Goal: Task Accomplishment & Management: Manage account settings

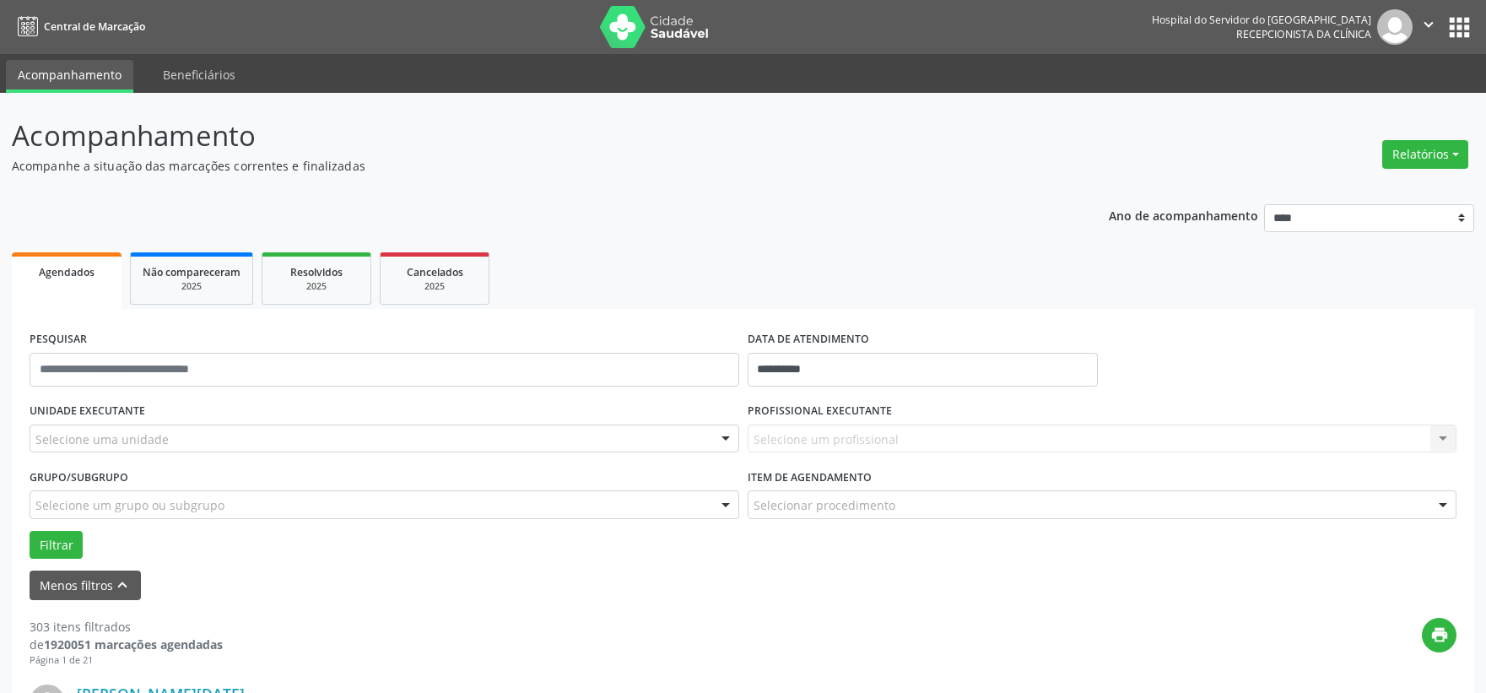
scroll to position [94, 0]
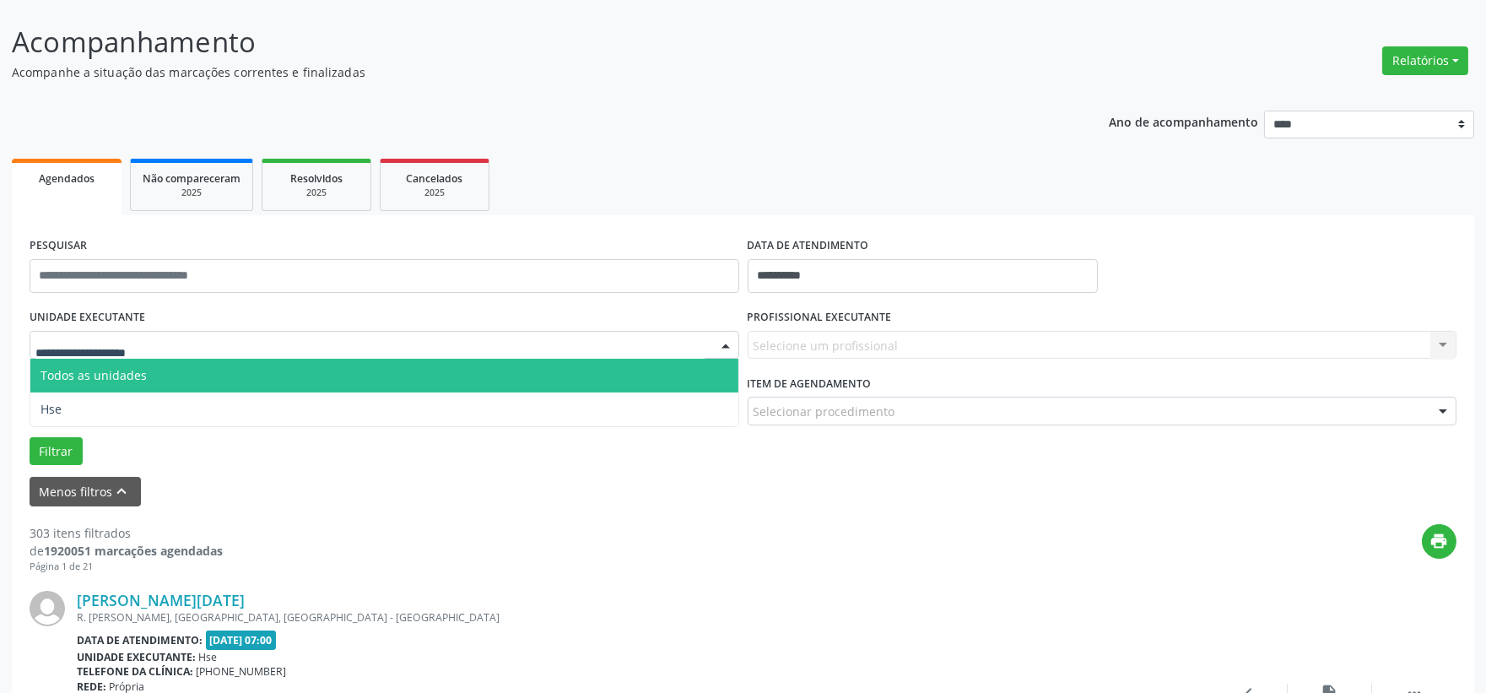
click at [248, 331] on div at bounding box center [385, 345] width 710 height 29
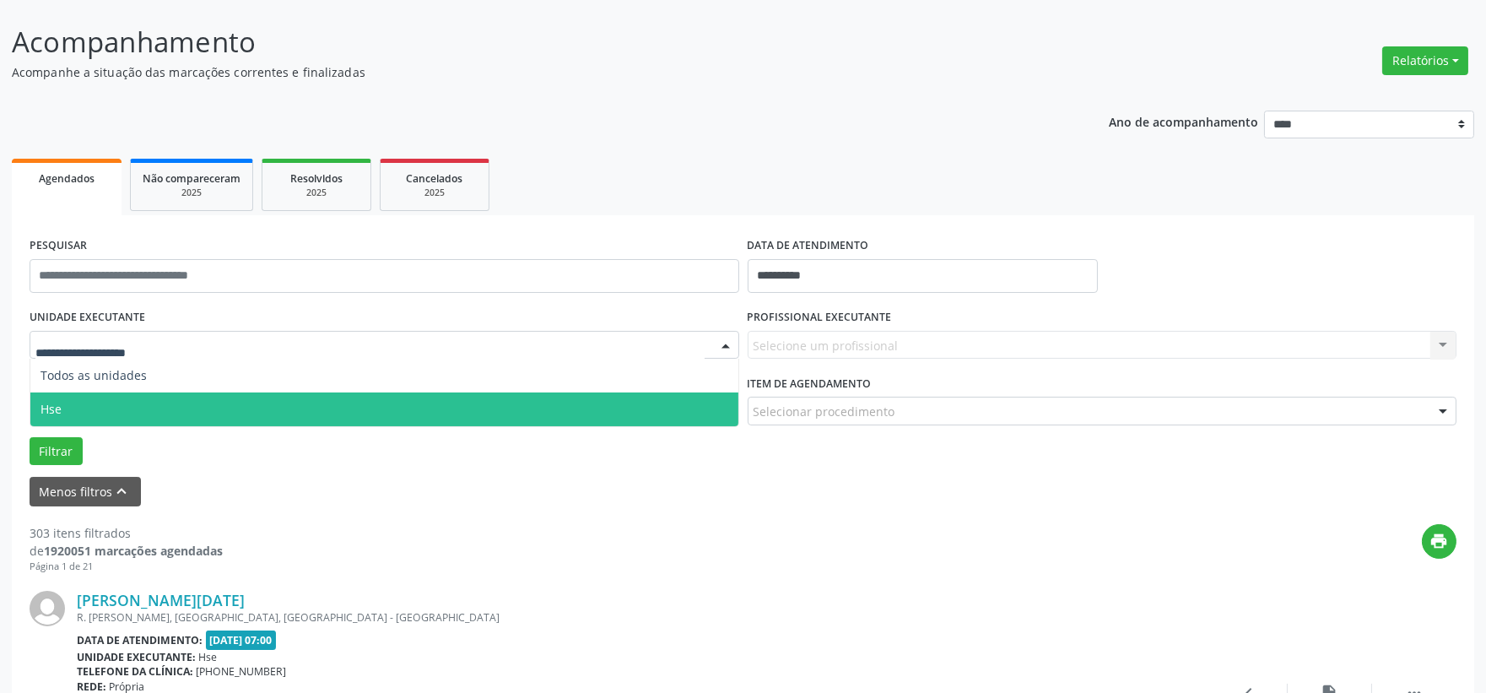
click at [170, 403] on span "Hse" at bounding box center [384, 409] width 708 height 34
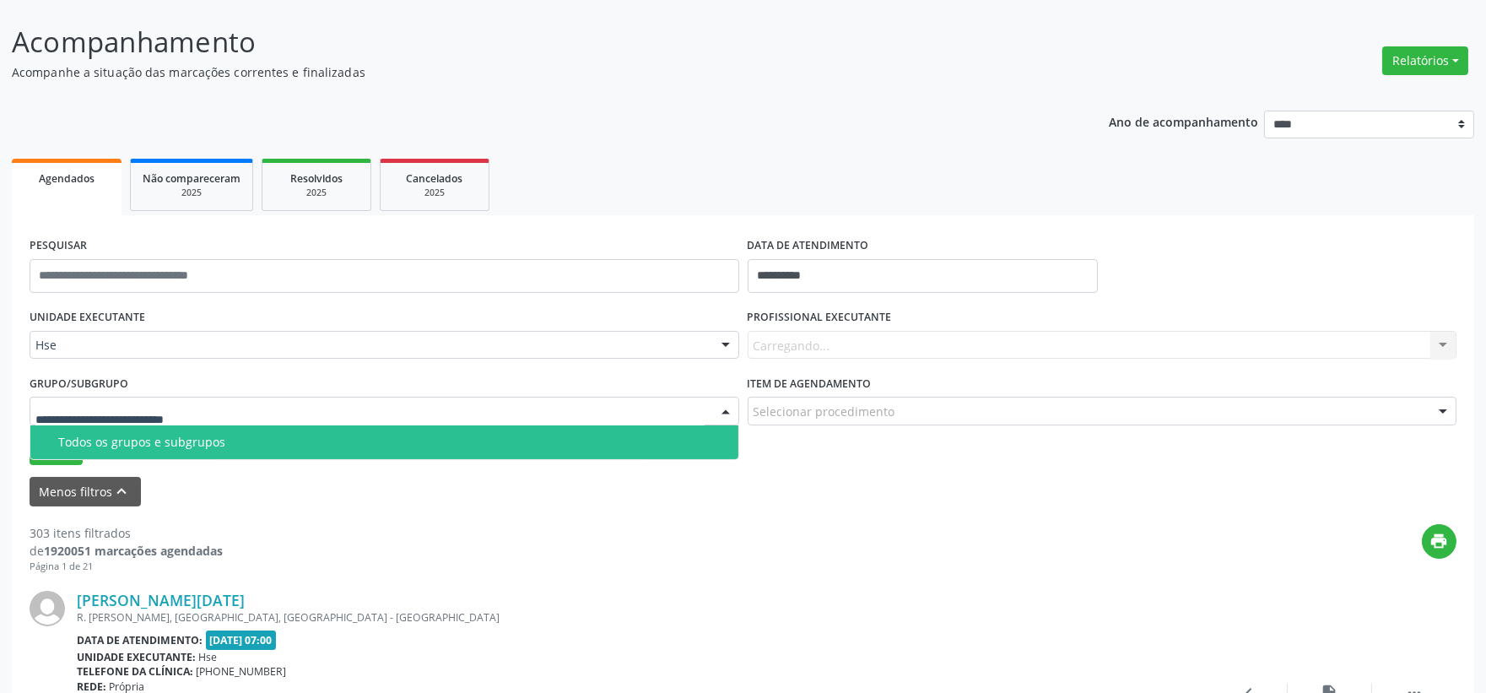
click at [171, 427] on span "Todos os grupos e subgrupos" at bounding box center [384, 442] width 708 height 34
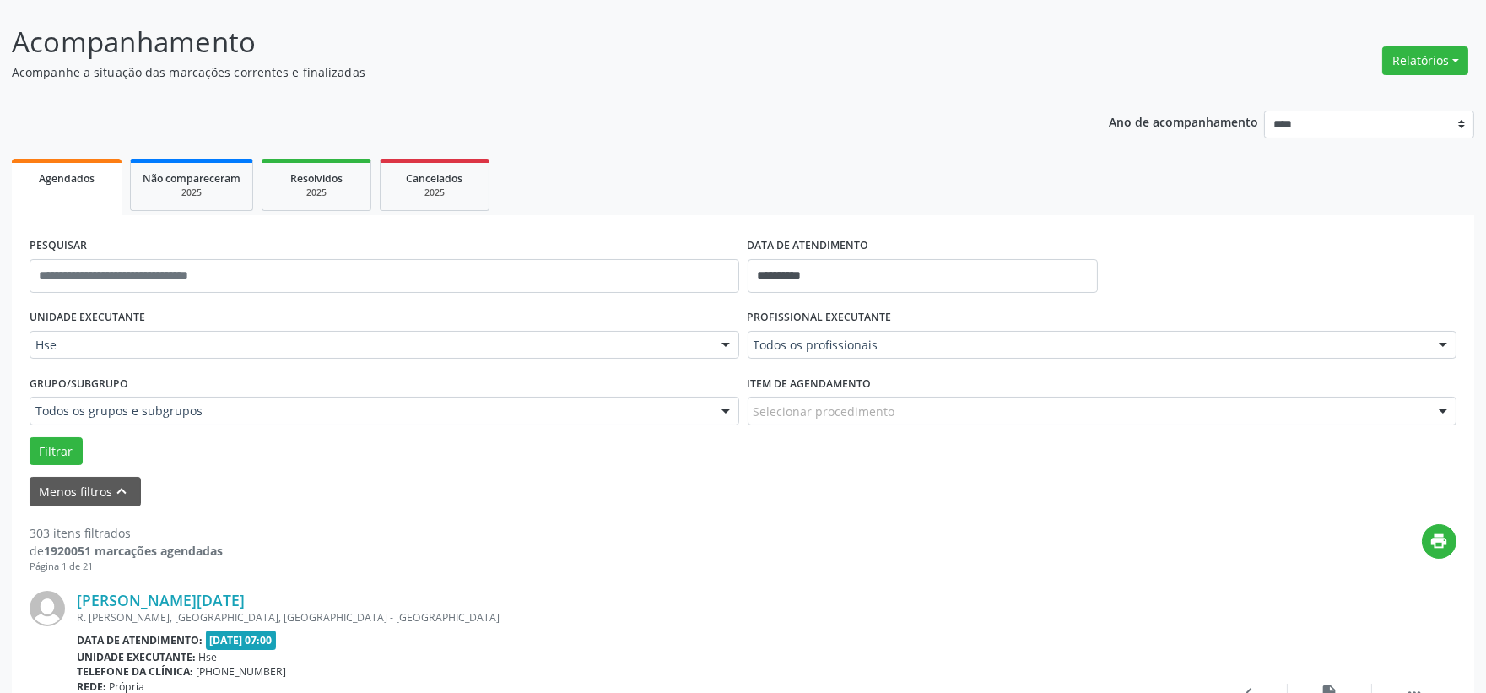
click at [1438, 350] on div at bounding box center [1443, 346] width 25 height 29
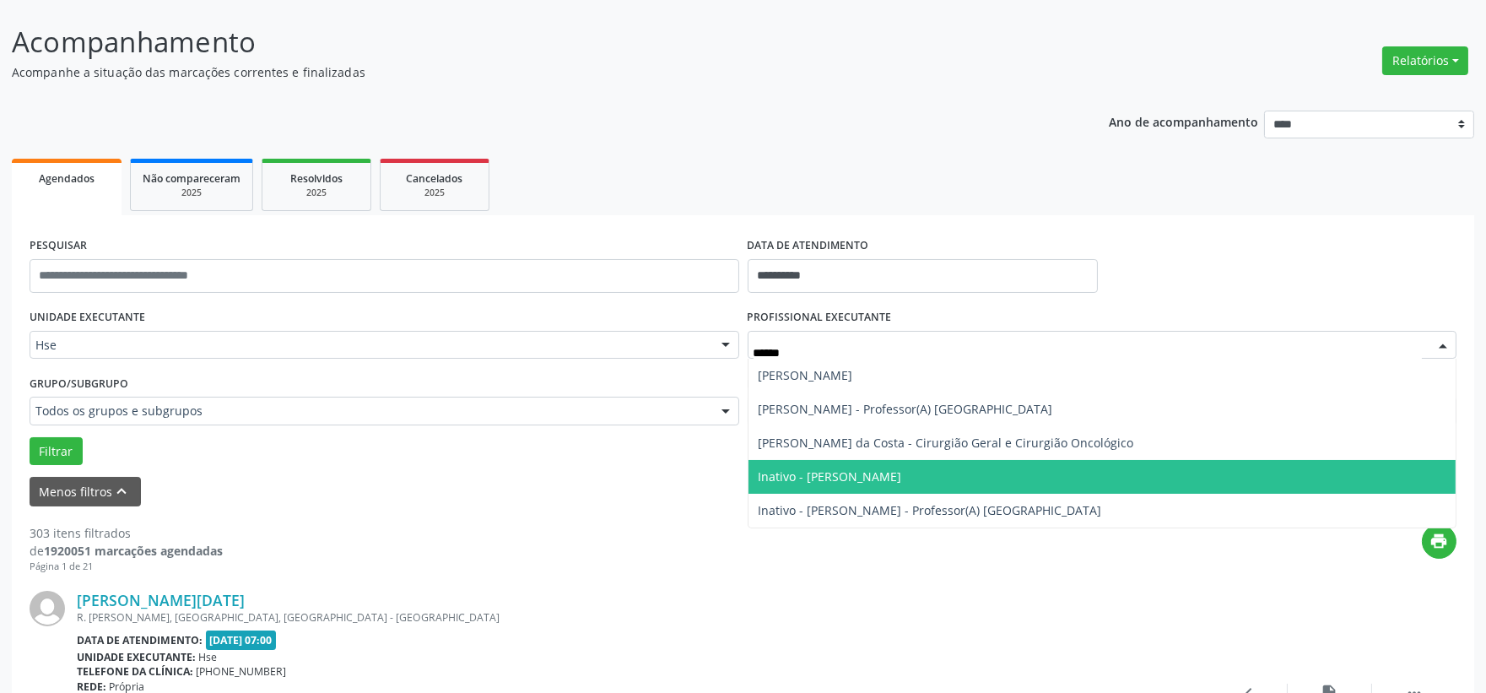
type input "*******"
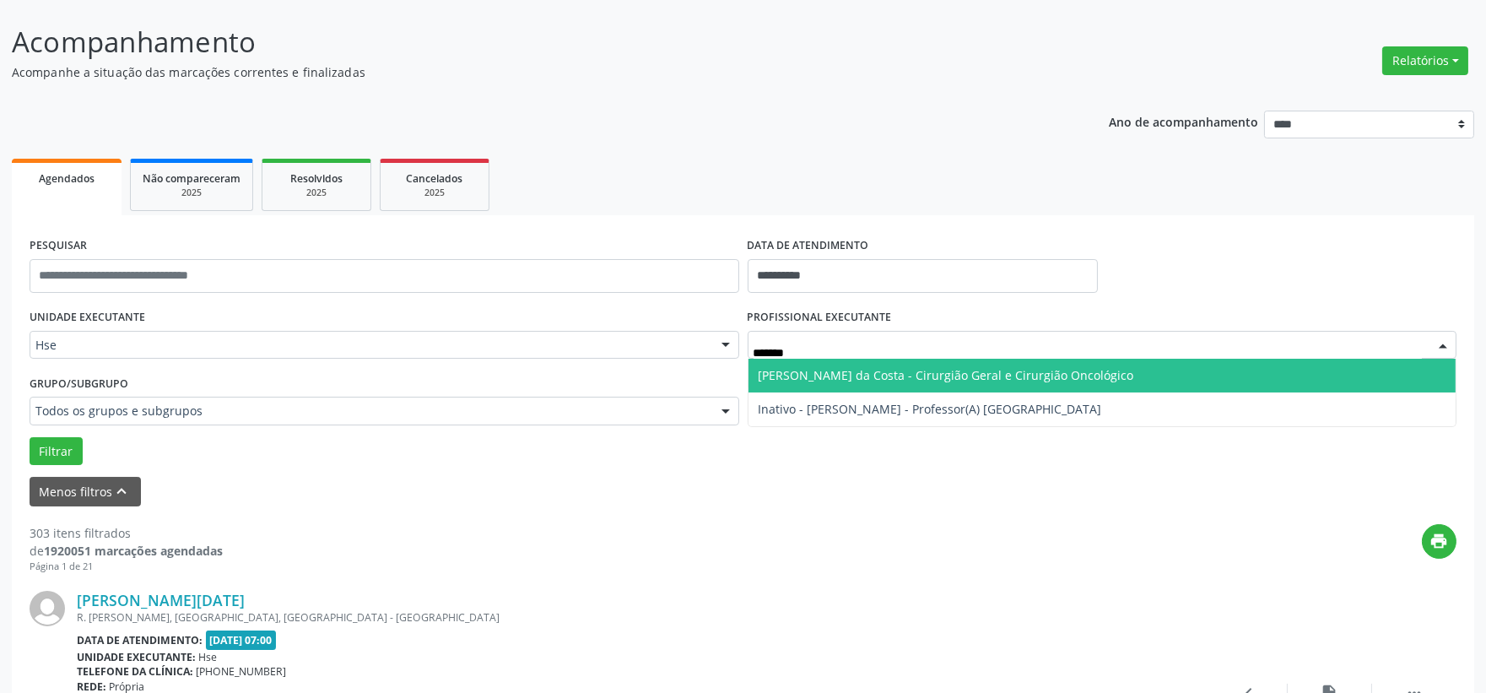
click at [944, 369] on span "[PERSON_NAME] da Costa - Cirurgião Geral e Cirurgião Oncológico" at bounding box center [947, 375] width 376 height 16
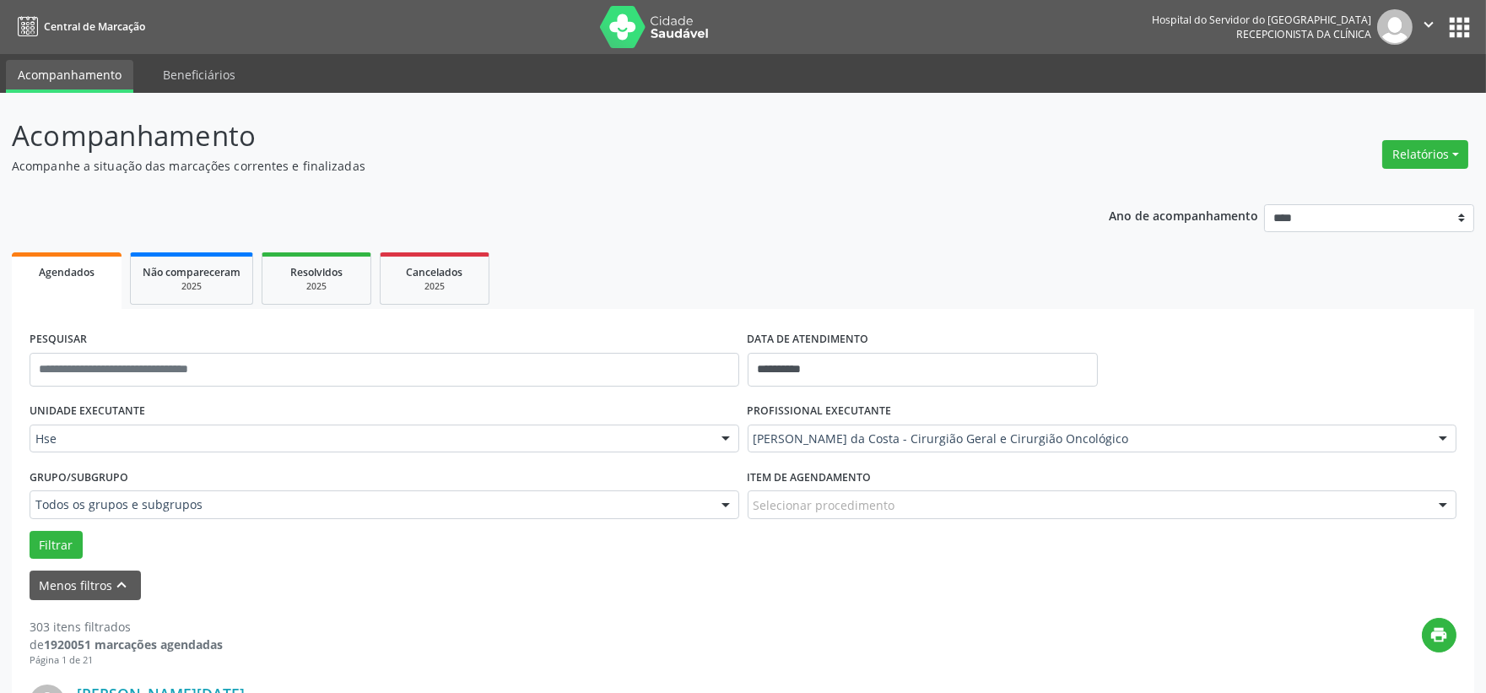
scroll to position [187, 0]
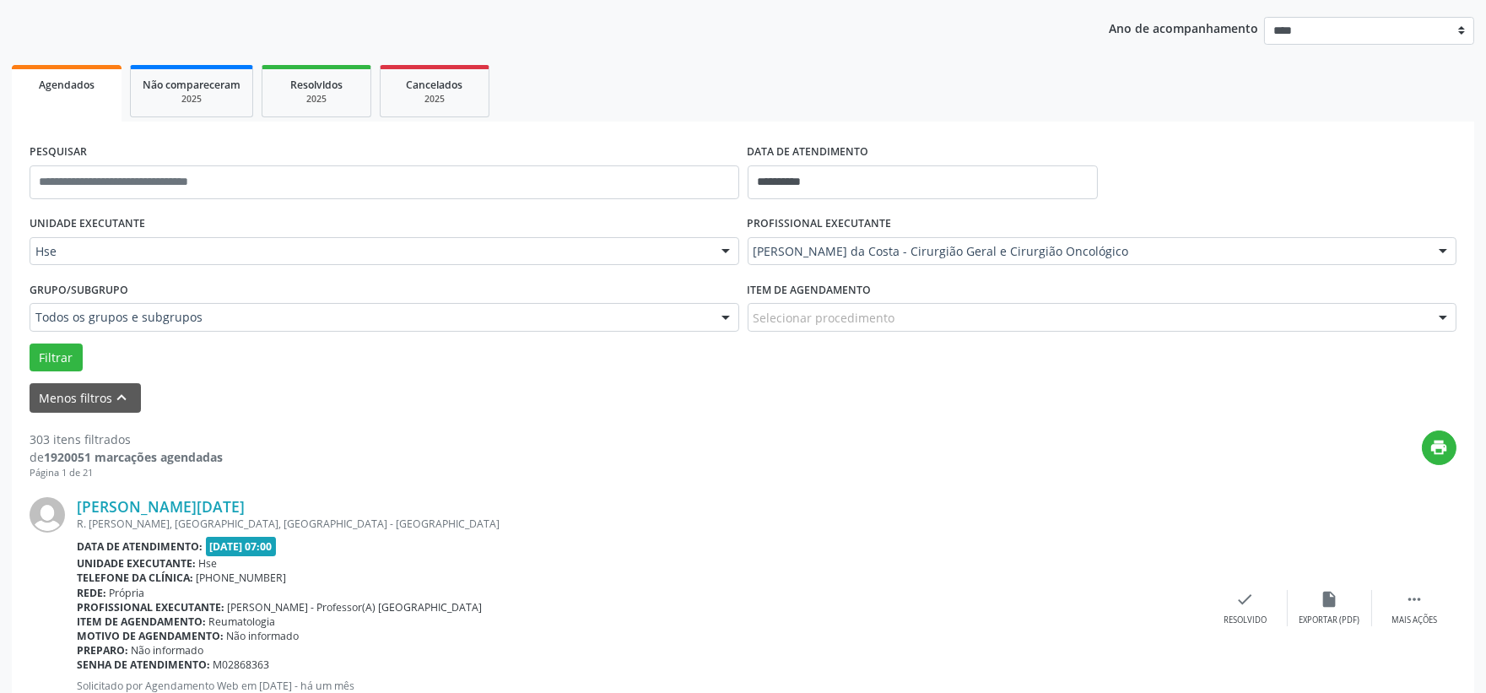
click at [825, 327] on div "Selecionar procedimento" at bounding box center [1103, 317] width 710 height 29
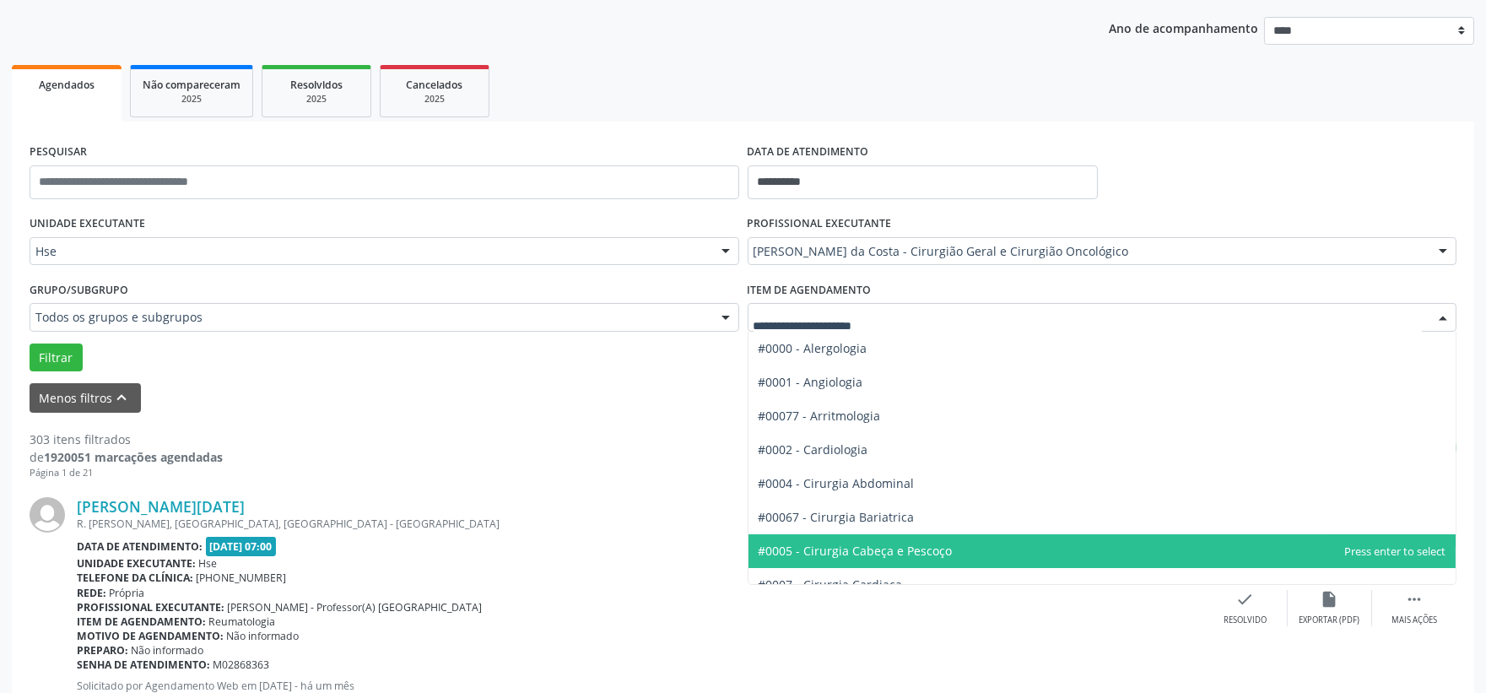
scroll to position [94, 0]
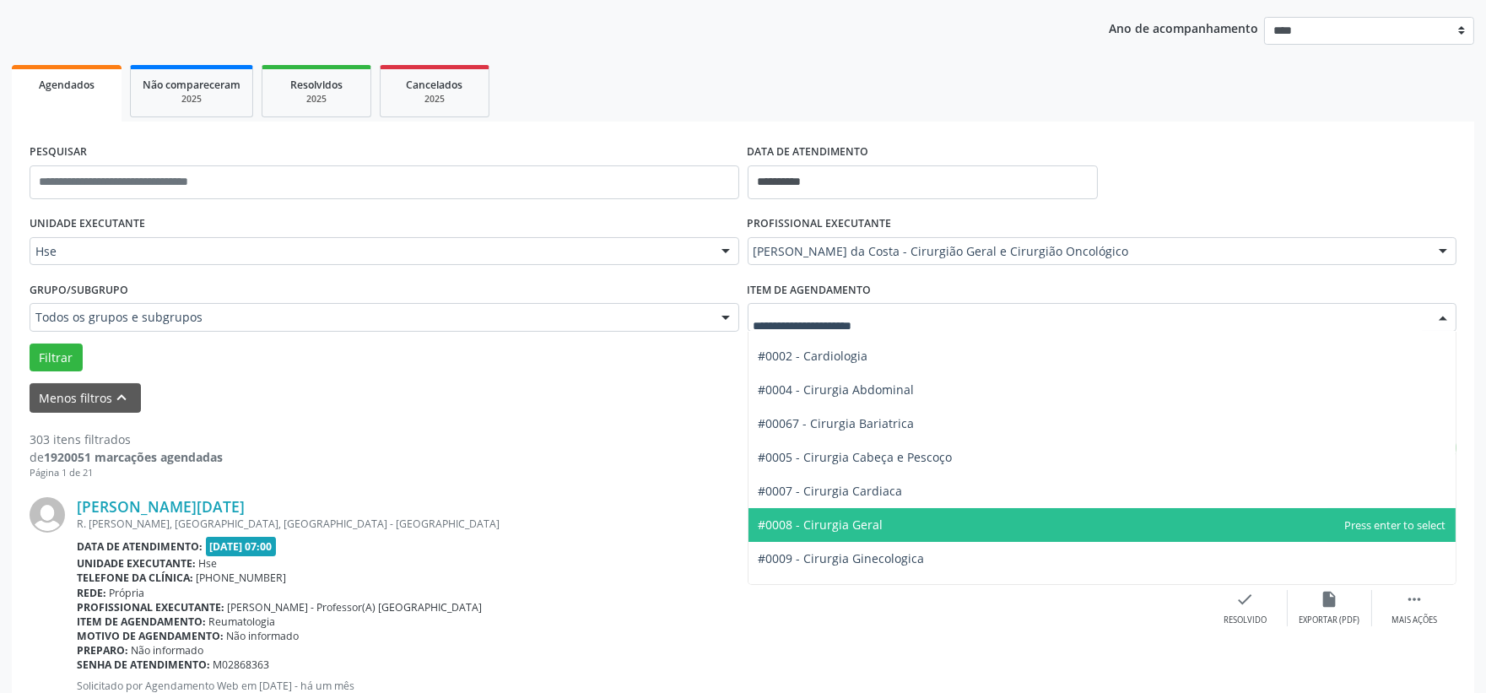
click at [873, 530] on span "#0008 - Cirurgia Geral" at bounding box center [821, 525] width 125 height 16
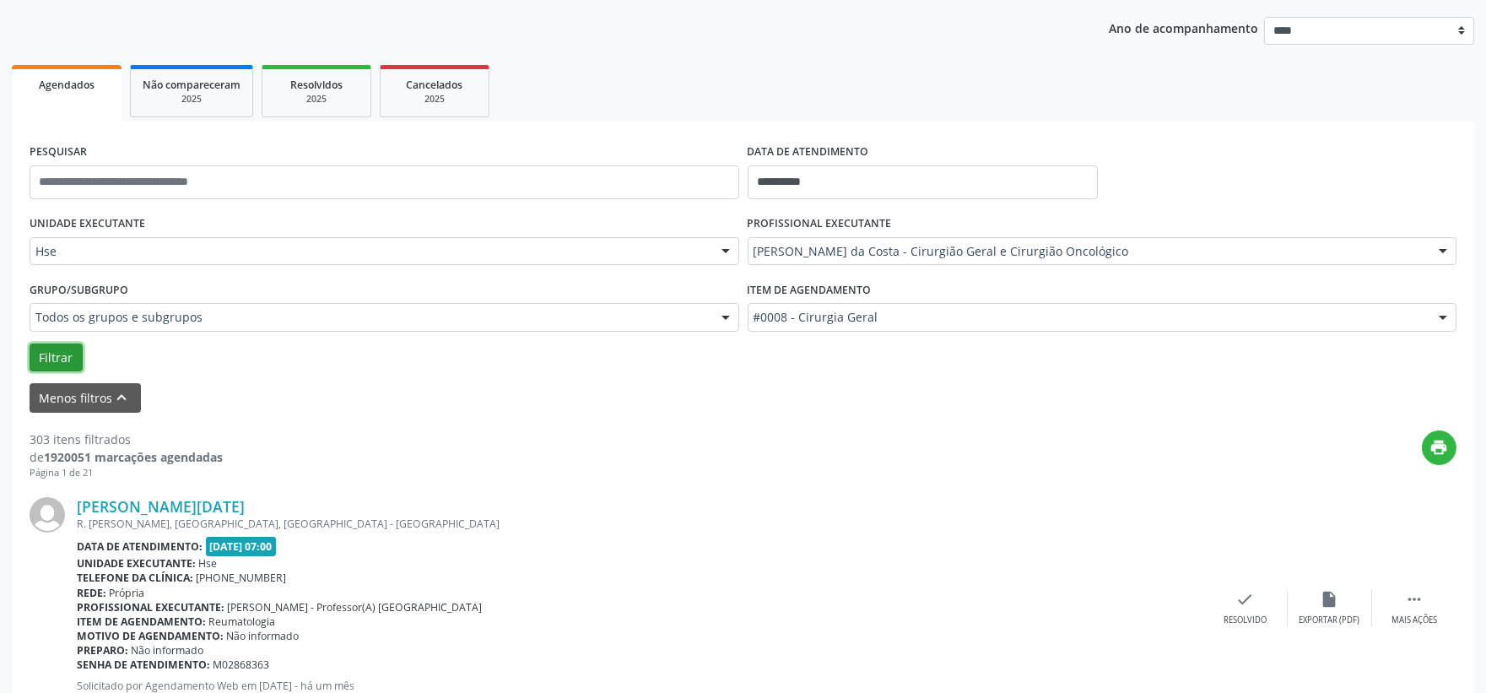
click at [59, 360] on button "Filtrar" at bounding box center [56, 357] width 53 height 29
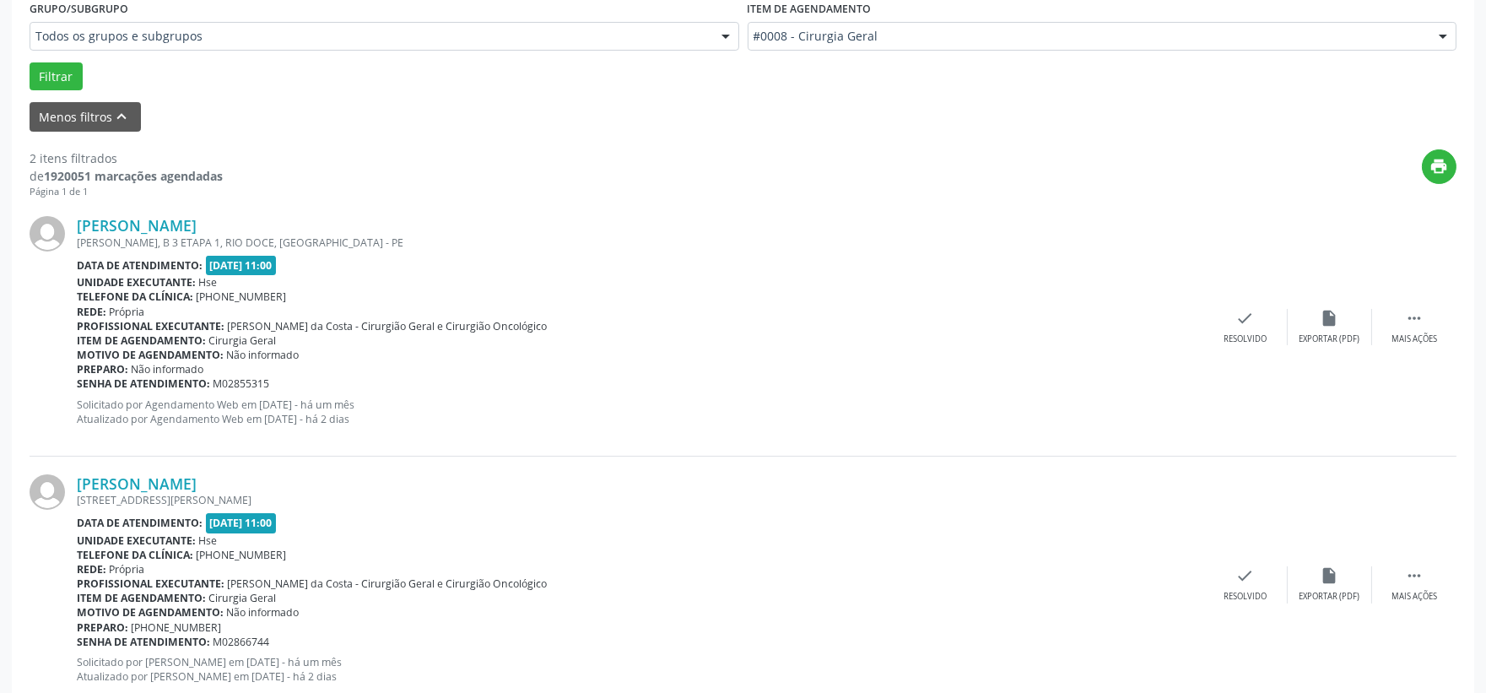
scroll to position [517, 0]
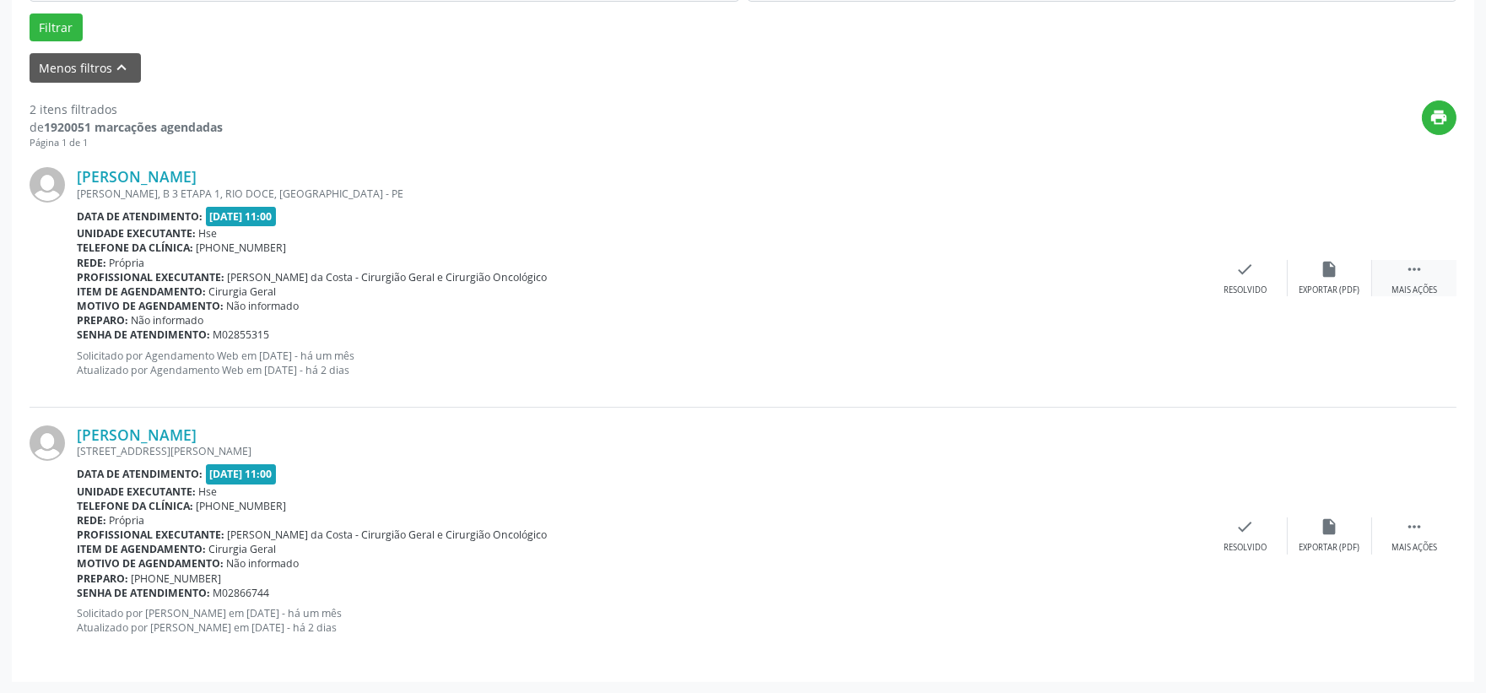
click at [1398, 262] on div " Mais ações" at bounding box center [1414, 278] width 84 height 36
click at [1315, 276] on div "alarm_off Não compareceu" at bounding box center [1330, 278] width 84 height 36
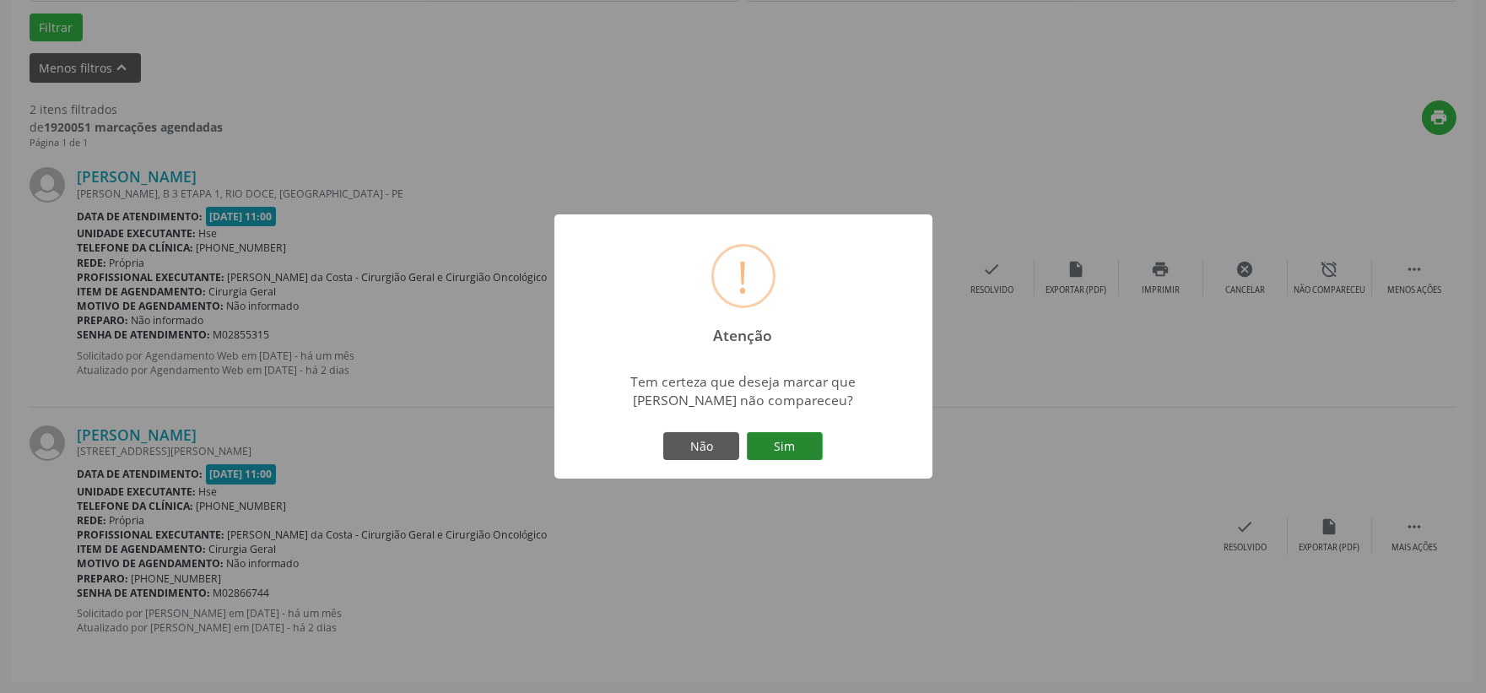
click at [782, 451] on button "Sim" at bounding box center [785, 446] width 76 height 29
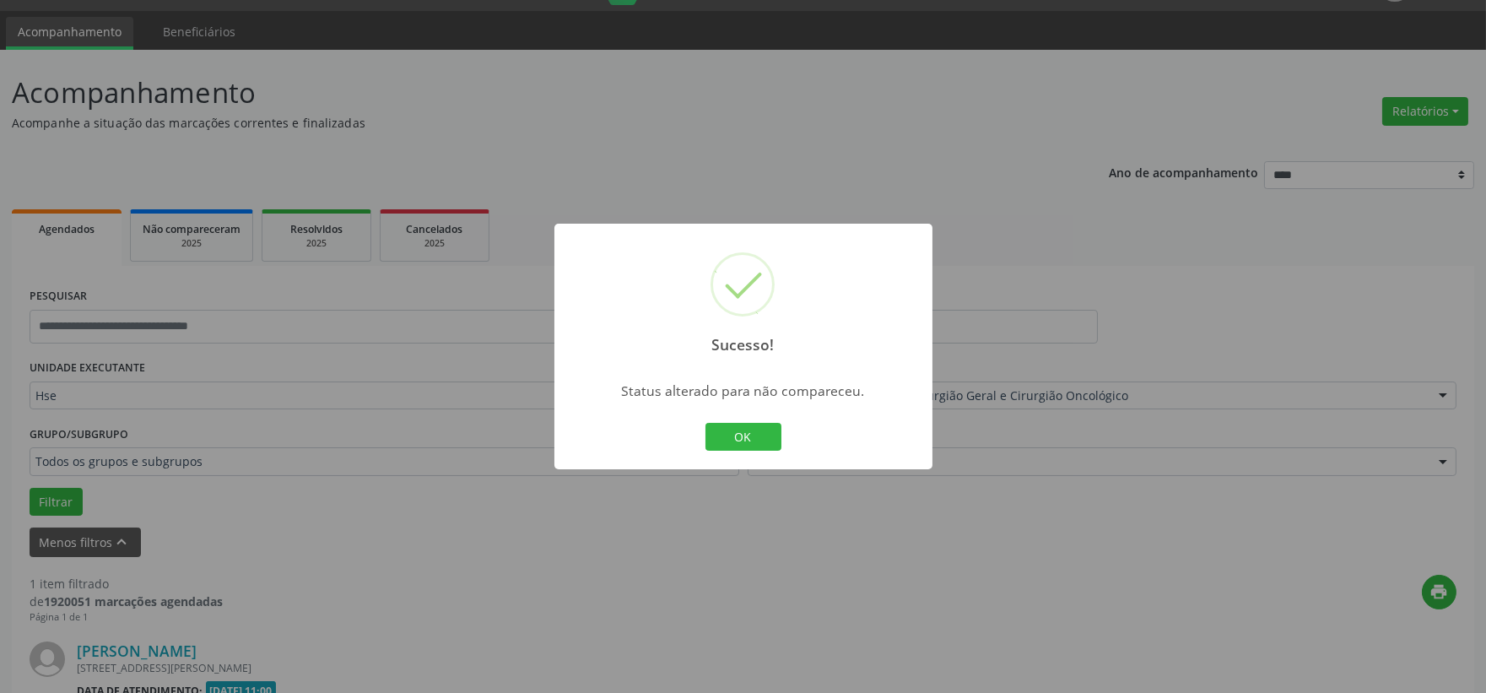
scroll to position [259, 0]
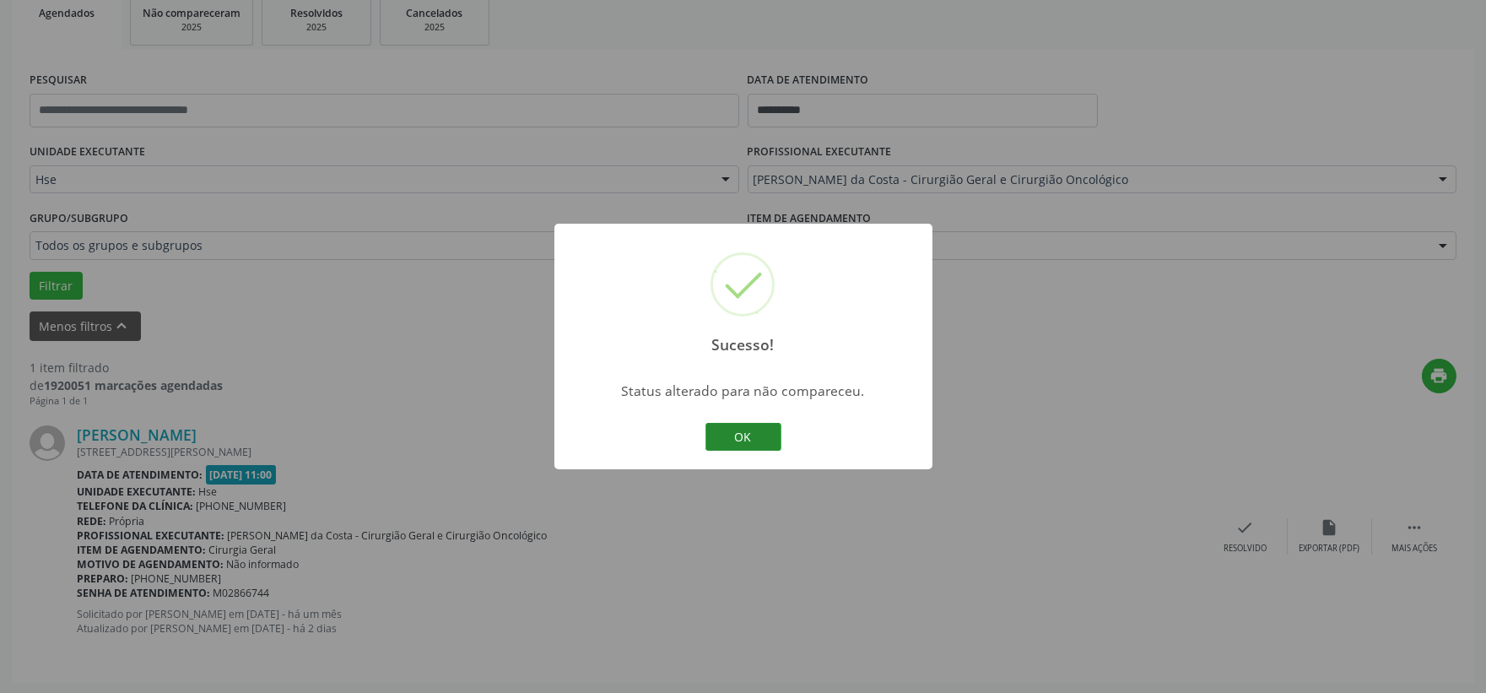
click at [745, 428] on button "OK" at bounding box center [744, 437] width 76 height 29
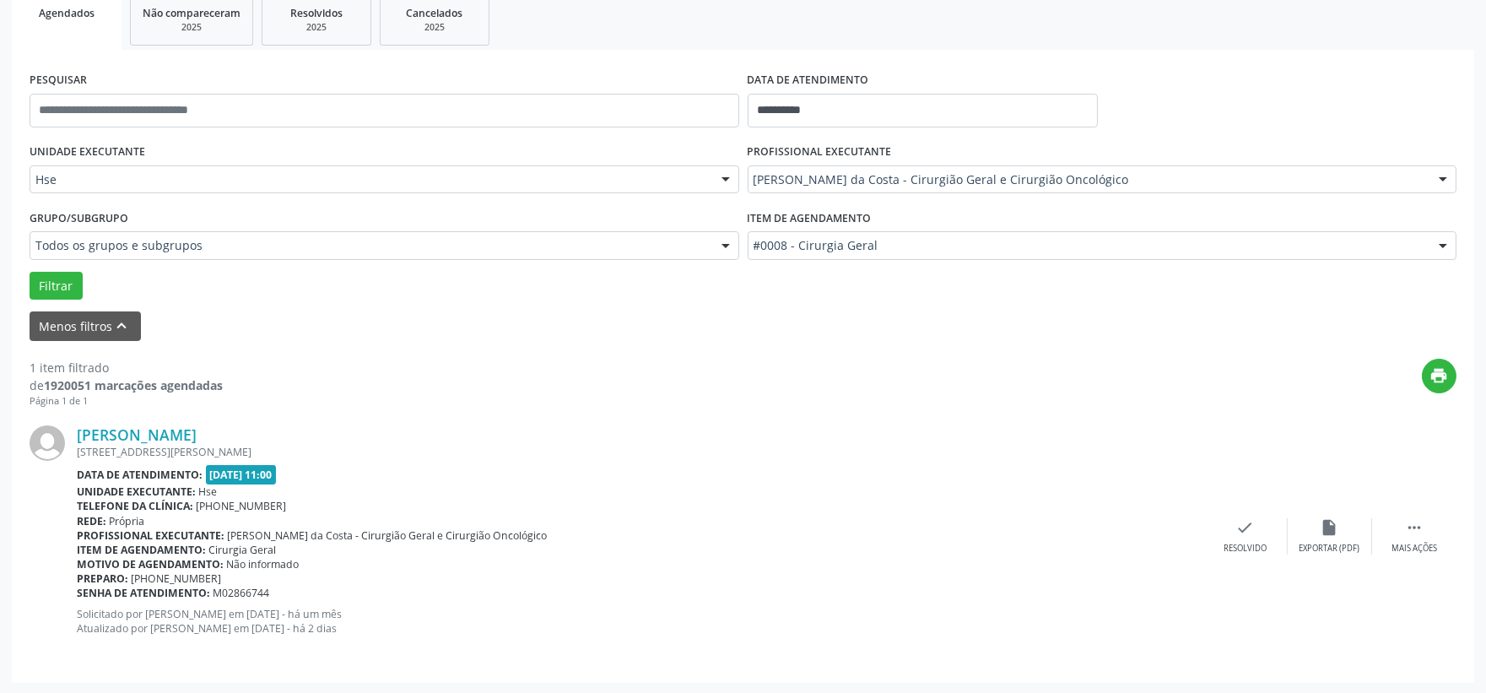
click at [1404, 554] on div "[PERSON_NAME] [STREET_ADDRESS][PERSON_NAME] Data de atendimento: [DATE] 11:00 U…" at bounding box center [743, 536] width 1427 height 257
click at [1407, 549] on div "Mais ações" at bounding box center [1415, 549] width 46 height 12
click at [1336, 547] on div "Não compareceu" at bounding box center [1330, 549] width 72 height 12
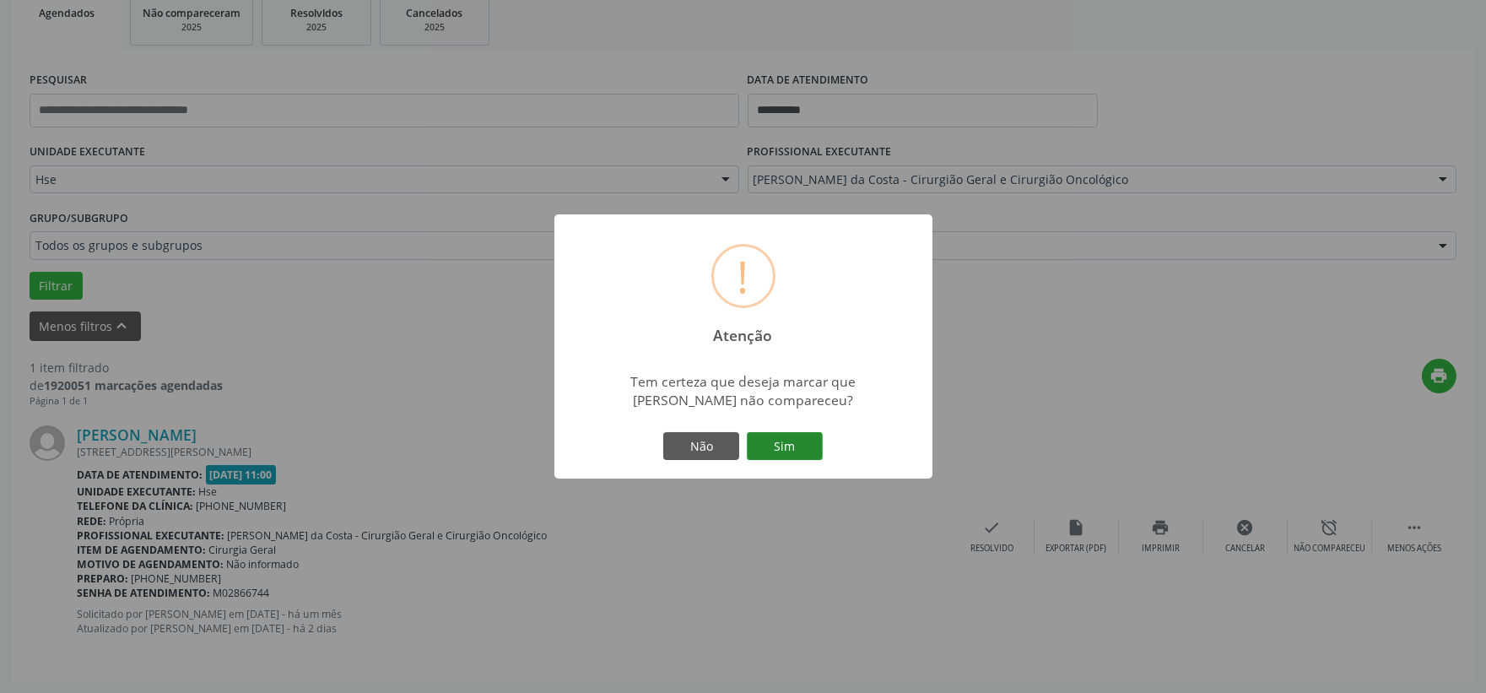
click at [793, 441] on button "Sim" at bounding box center [785, 446] width 76 height 29
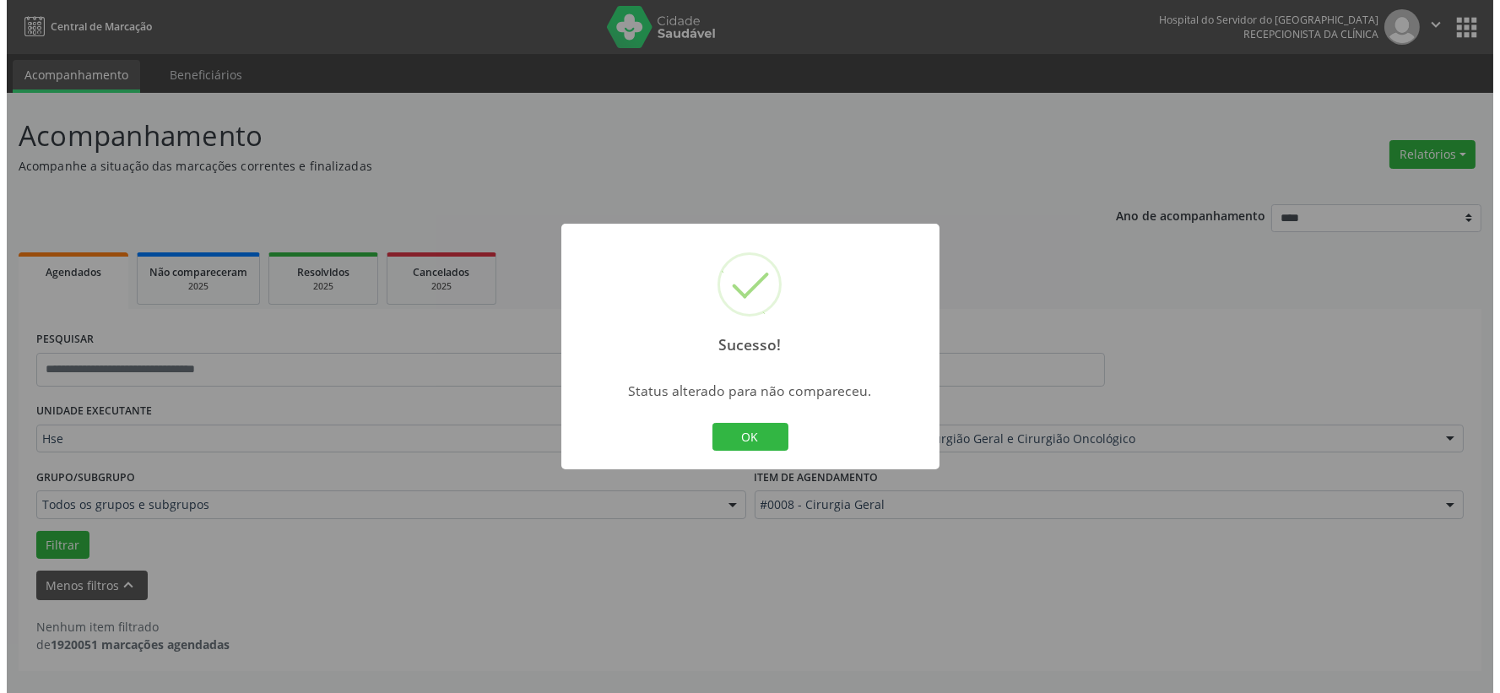
scroll to position [0, 0]
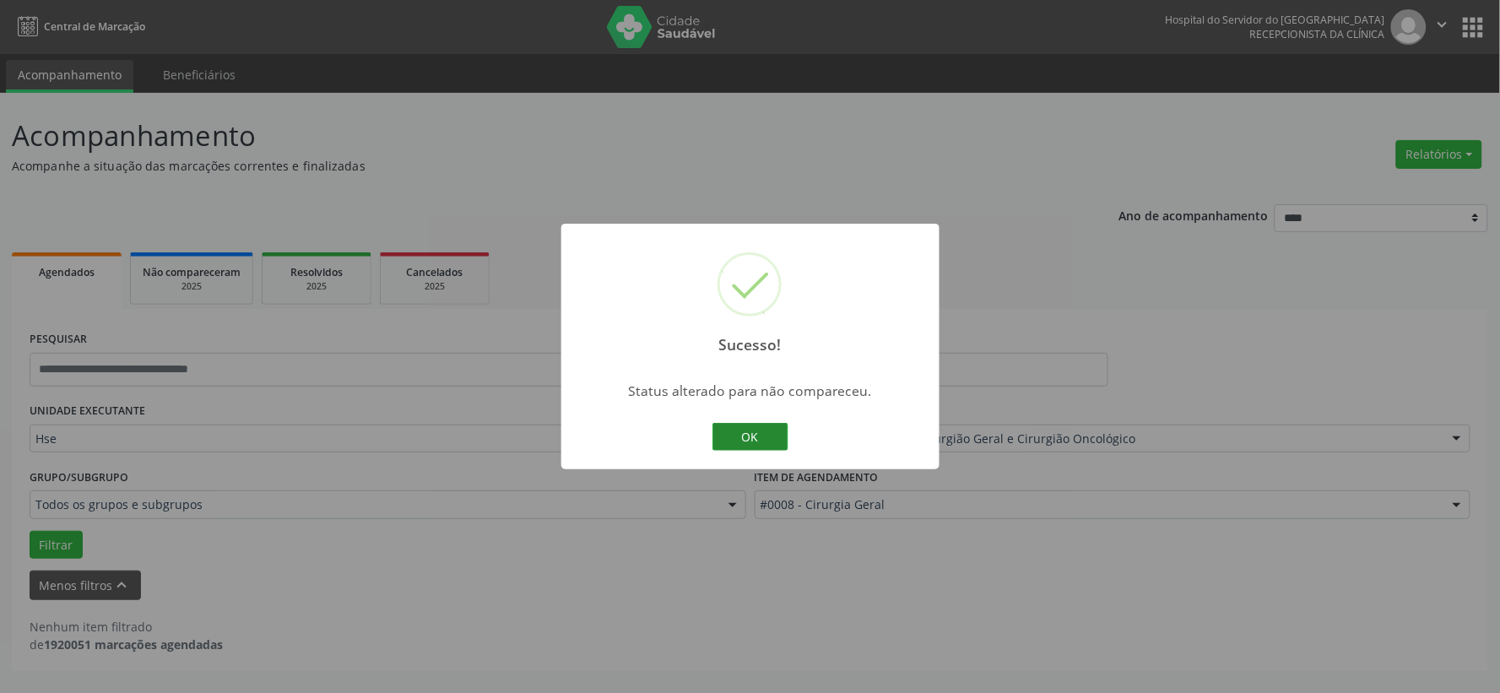
click at [768, 432] on button "OK" at bounding box center [750, 437] width 76 height 29
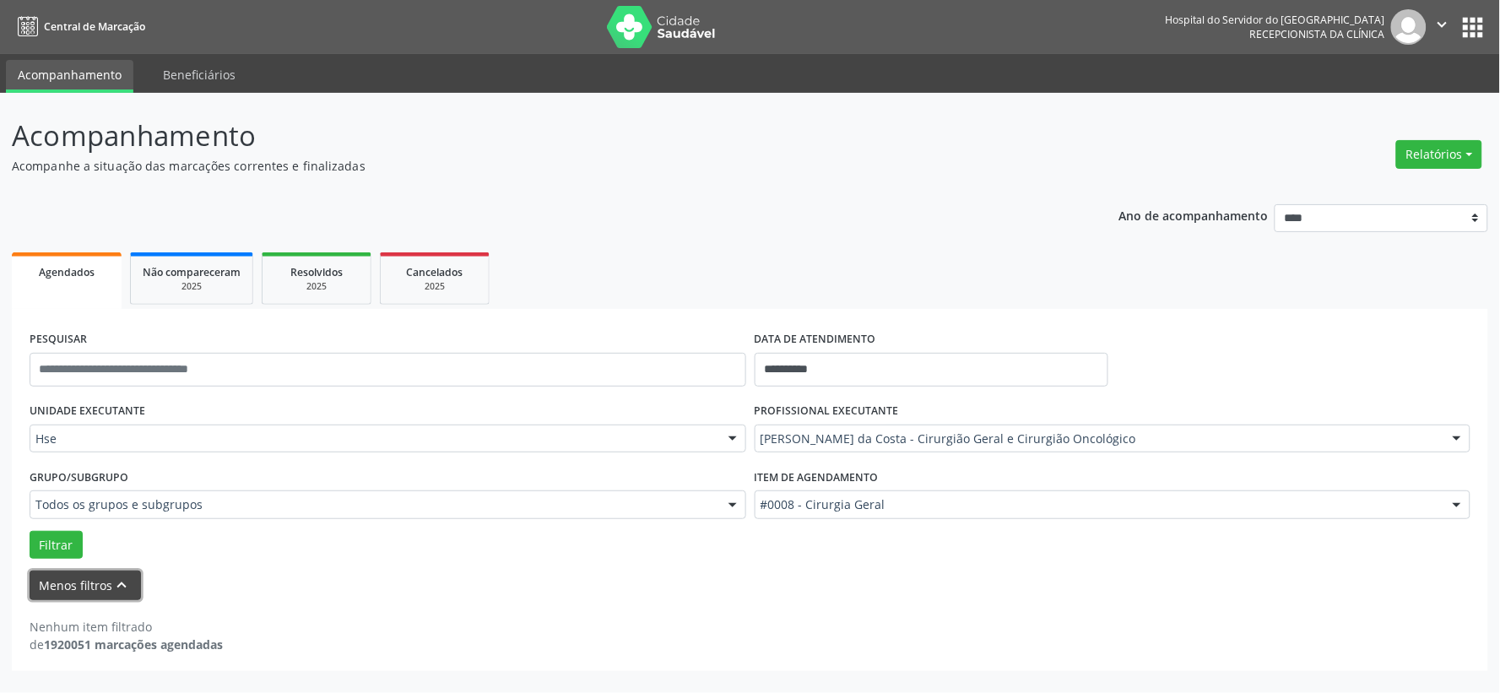
click at [78, 572] on button "Menos filtros keyboard_arrow_up" at bounding box center [85, 586] width 111 height 30
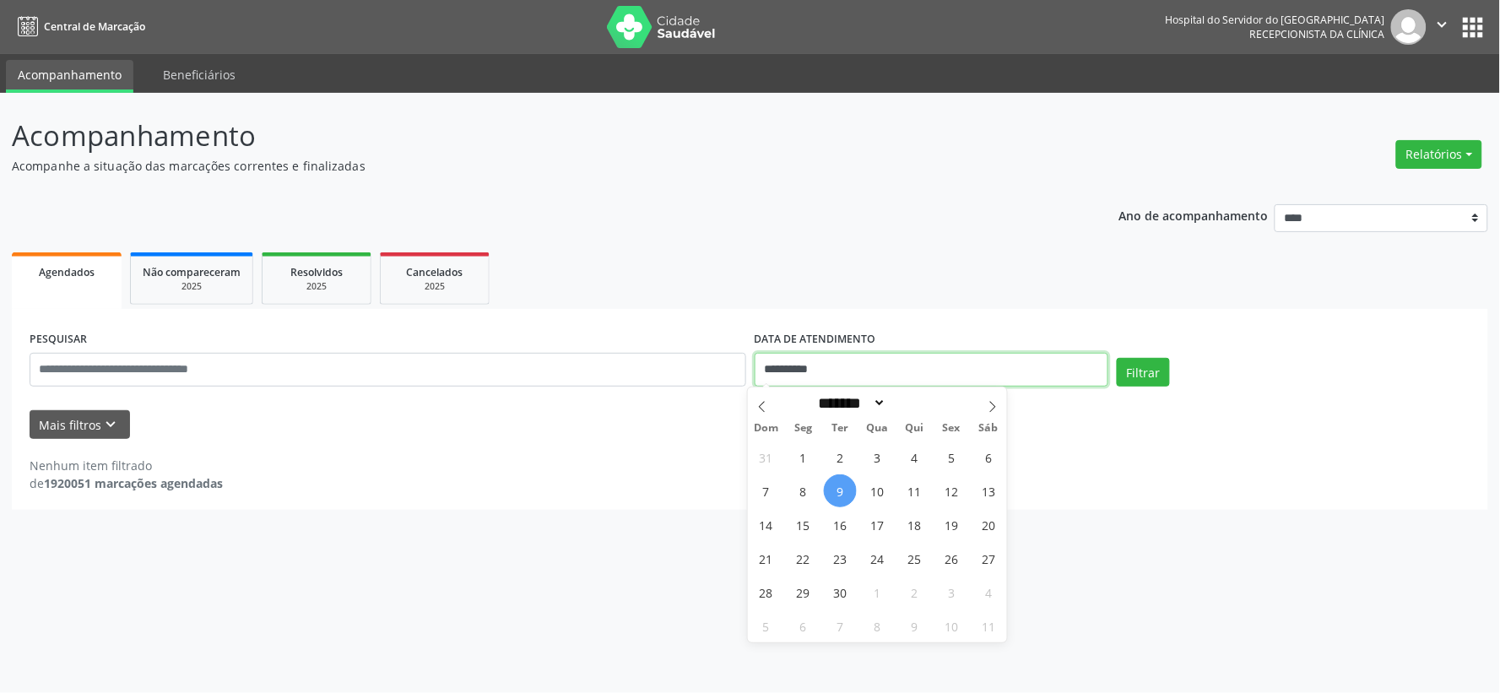
click at [838, 365] on input "**********" at bounding box center [932, 370] width 354 height 34
click at [832, 481] on span "9" at bounding box center [840, 490] width 33 height 33
type input "**********"
click at [832, 481] on span "9" at bounding box center [840, 490] width 33 height 33
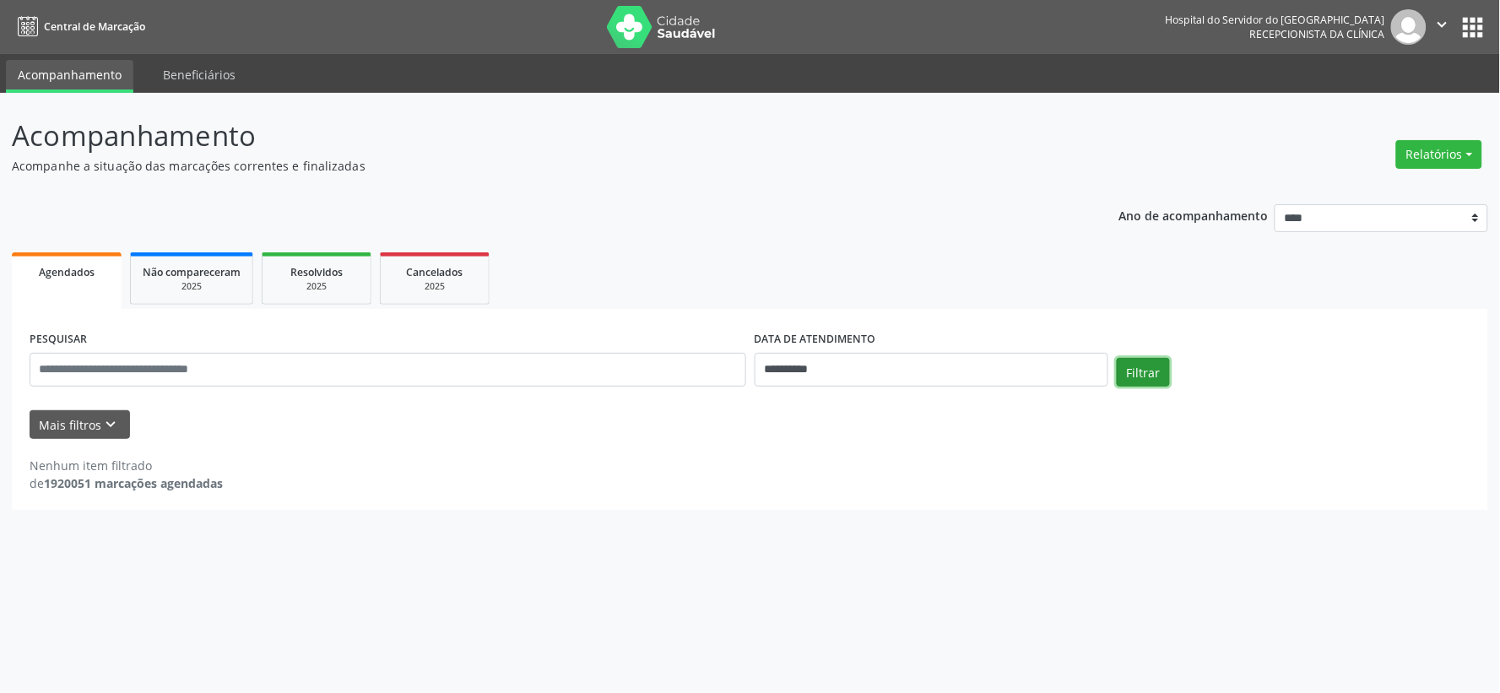
click at [1140, 369] on button "Filtrar" at bounding box center [1143, 372] width 53 height 29
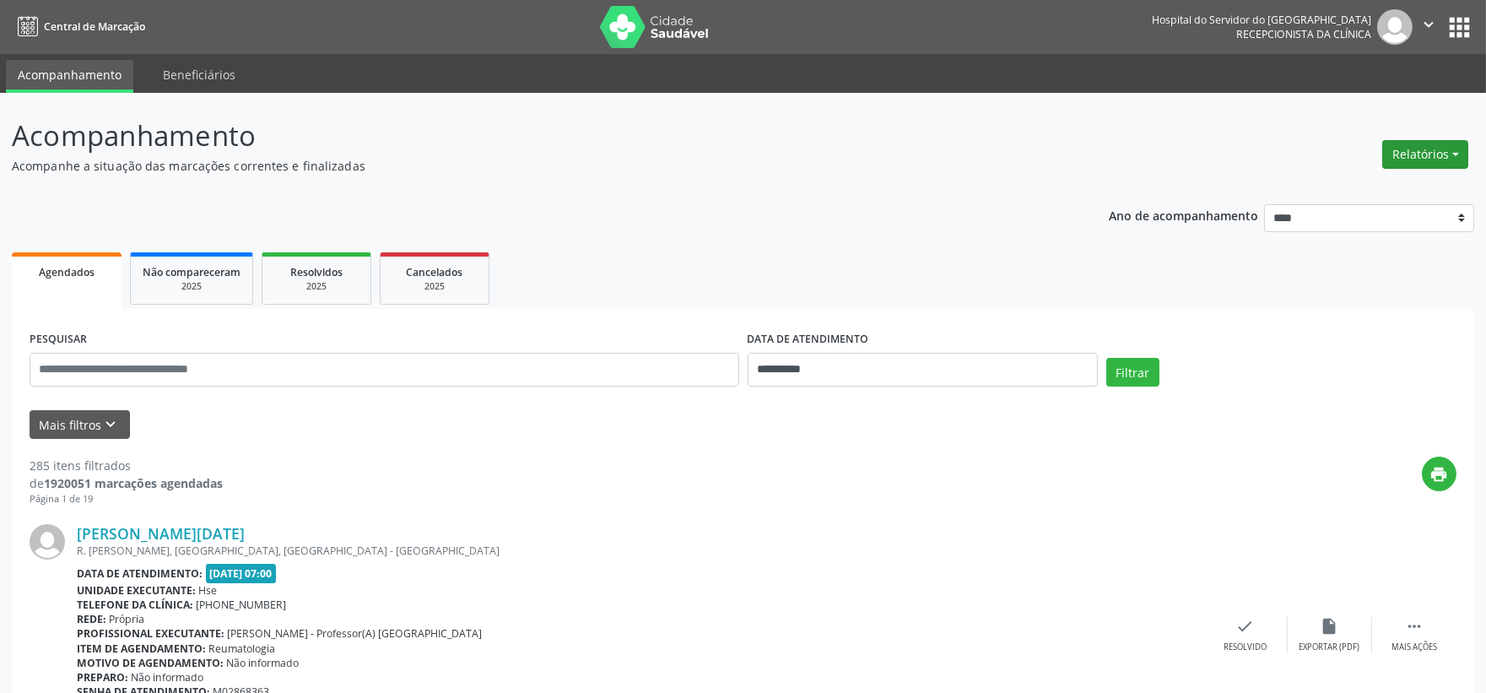
click at [1438, 141] on button "Relatórios" at bounding box center [1425, 154] width 86 height 29
click at [1364, 192] on link "Agendamentos" at bounding box center [1376, 190] width 181 height 24
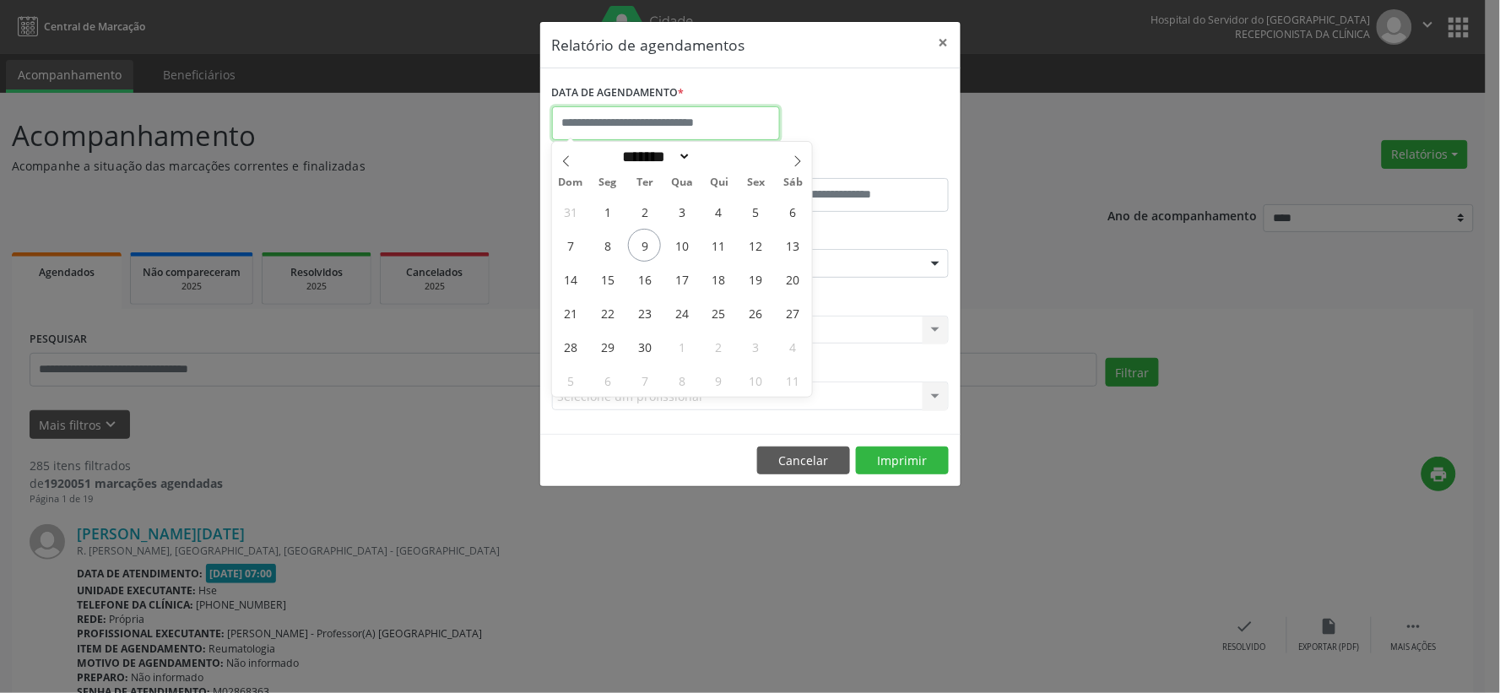
click at [663, 121] on input "text" at bounding box center [666, 123] width 228 height 34
click at [644, 240] on span "9" at bounding box center [644, 245] width 33 height 33
type input "**********"
click at [644, 240] on span "9" at bounding box center [644, 245] width 33 height 33
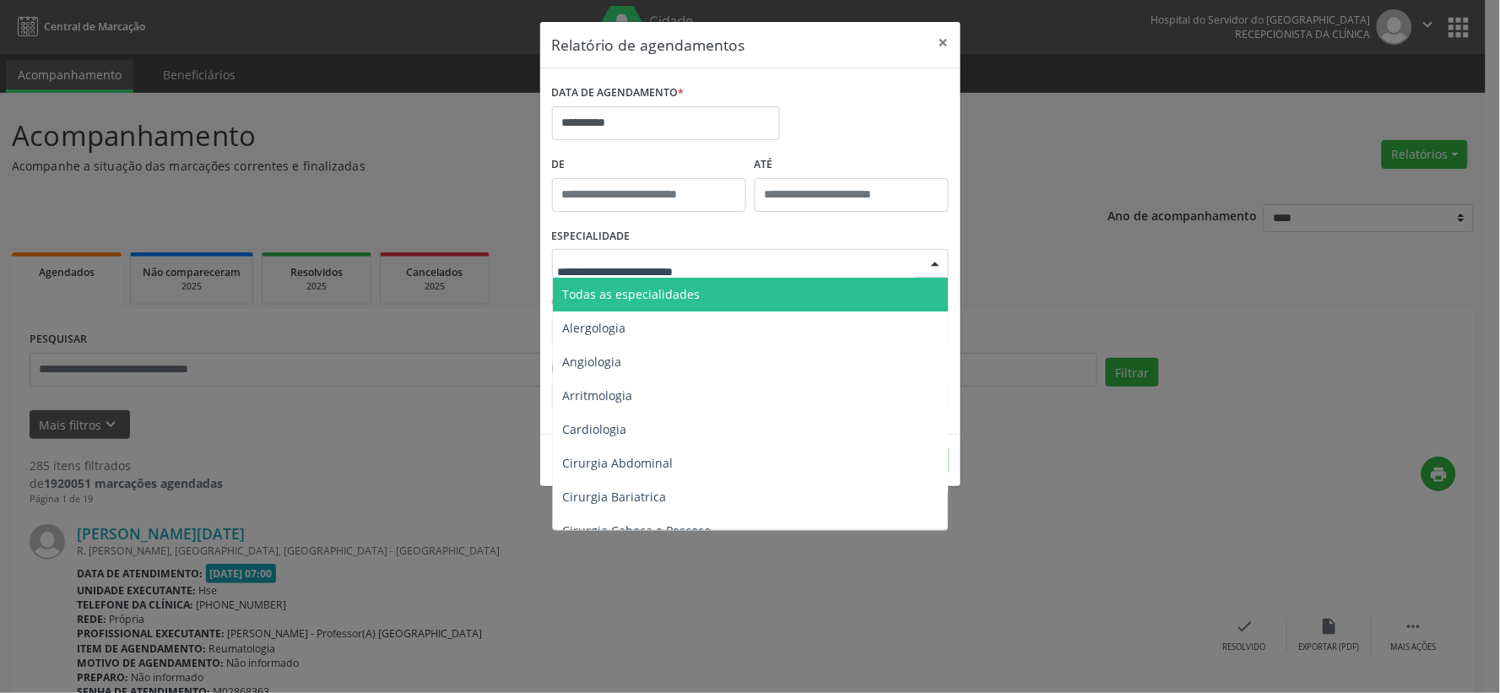
click at [640, 297] on span "Todas as especialidades" at bounding box center [632, 294] width 138 height 16
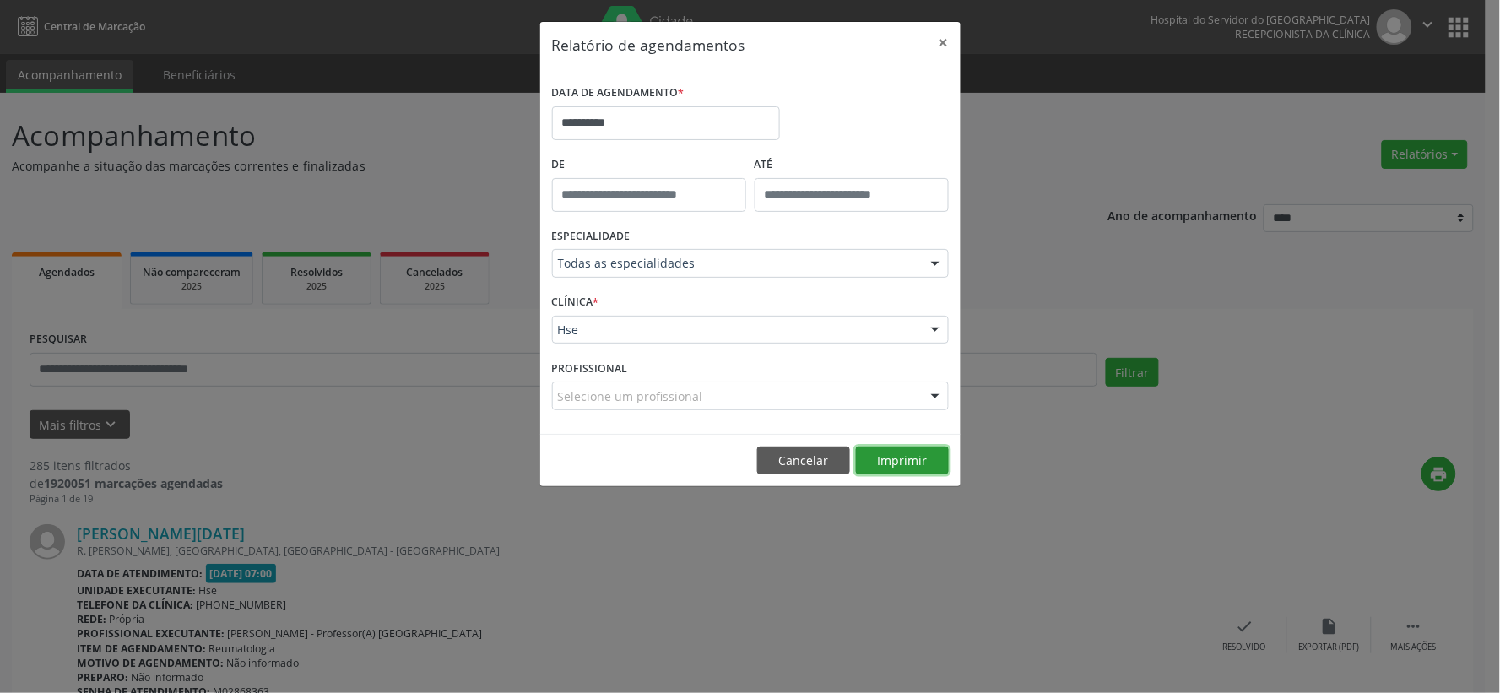
click at [887, 452] on button "Imprimir" at bounding box center [902, 460] width 93 height 29
